Goal: Download file/media

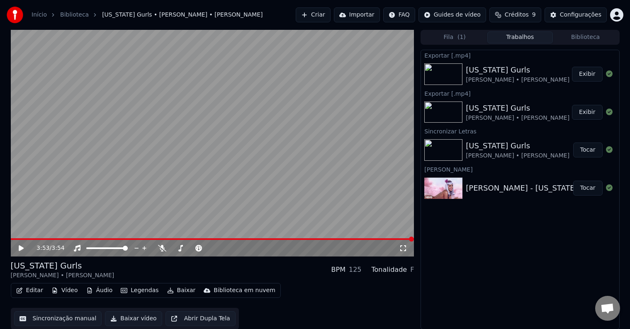
scroll to position [0, 0]
click at [173, 291] on button "Baixar" at bounding box center [181, 290] width 35 height 12
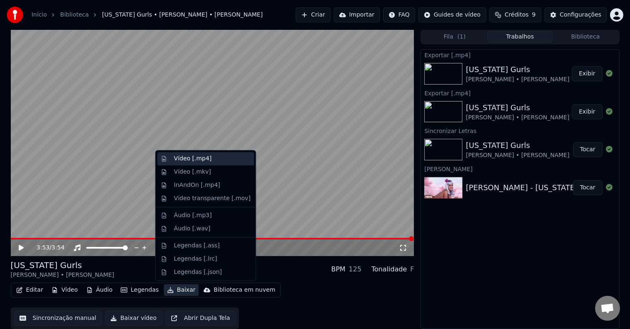
click at [212, 159] on div "Vídeo [.mp4]" at bounding box center [212, 159] width 77 height 8
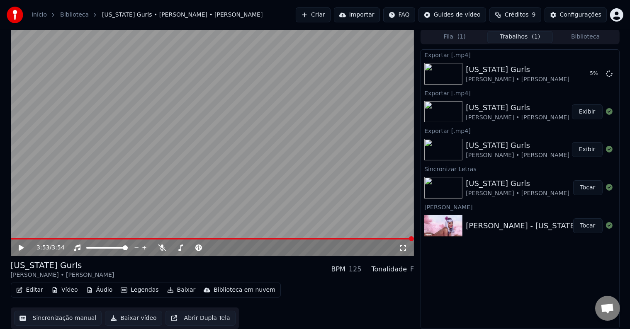
click at [579, 38] on button "Biblioteca" at bounding box center [586, 37] width 66 height 12
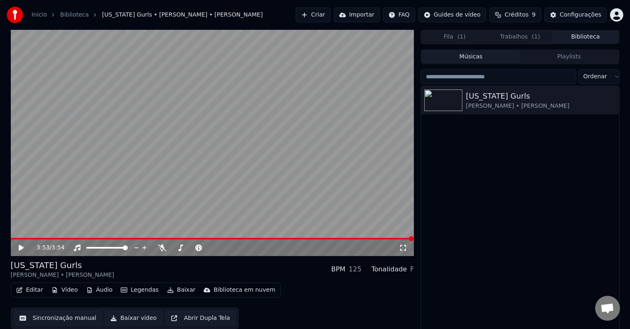
click at [73, 13] on link "Biblioteca" at bounding box center [74, 15] width 29 height 8
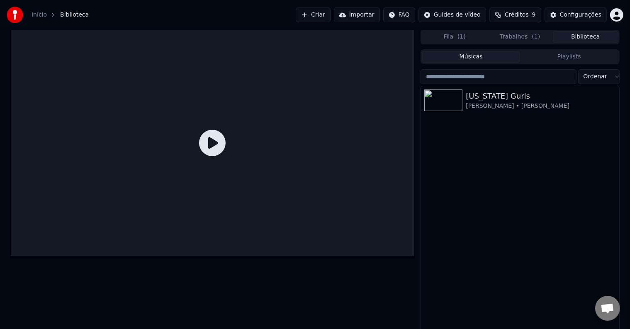
click at [209, 144] on icon at bounding box center [212, 143] width 27 height 27
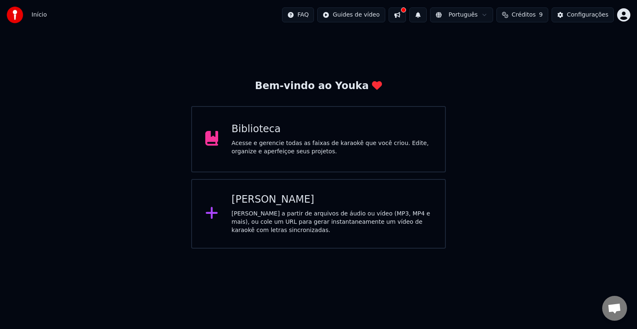
click at [368, 131] on div "Biblioteca" at bounding box center [331, 129] width 200 height 13
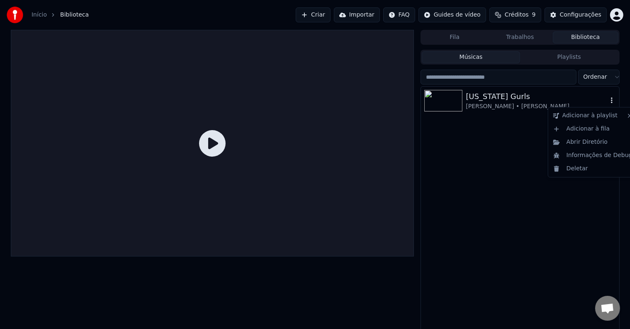
click at [609, 102] on icon "button" at bounding box center [612, 100] width 8 height 7
click at [607, 141] on div "Abrir Diretório" at bounding box center [593, 142] width 86 height 13
